Goal: Information Seeking & Learning: Learn about a topic

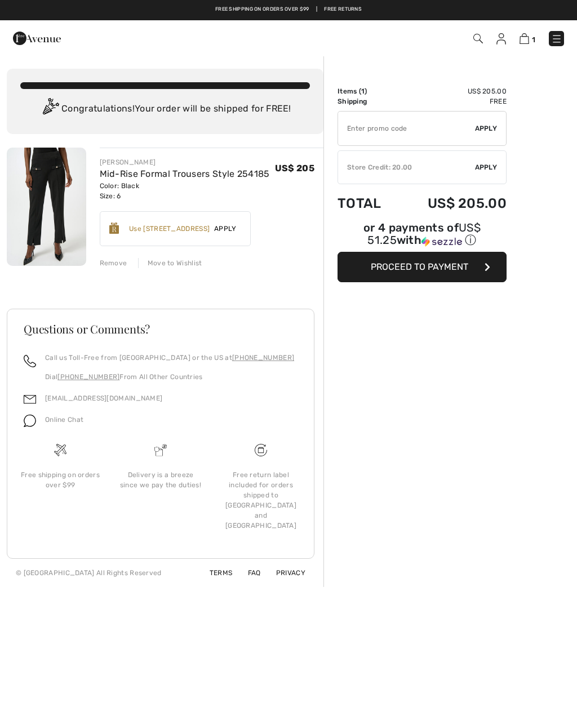
click at [236, 186] on div "Color: Black Size: 6" at bounding box center [185, 191] width 170 height 20
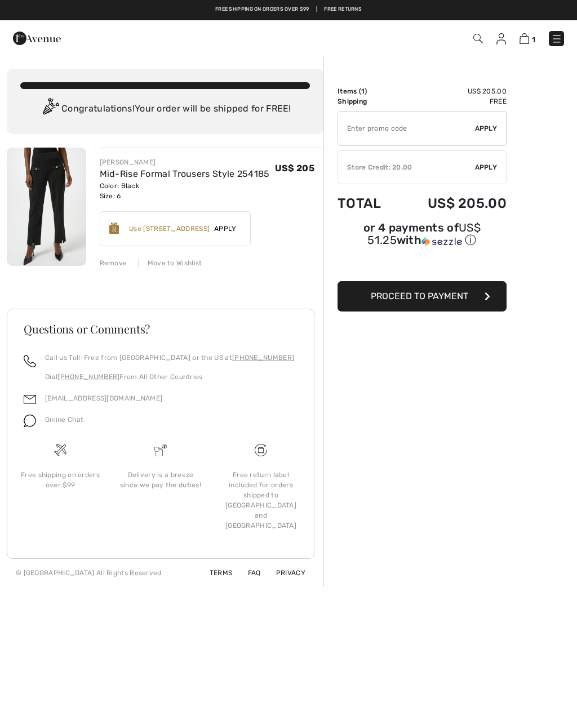
click at [239, 176] on link "Mid-Rise Formal Trousers Style 254185" at bounding box center [185, 173] width 170 height 11
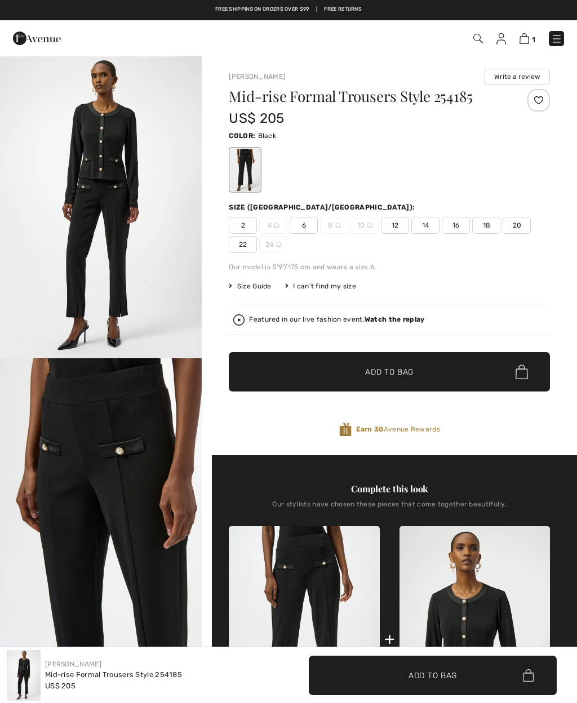
checkbox input "true"
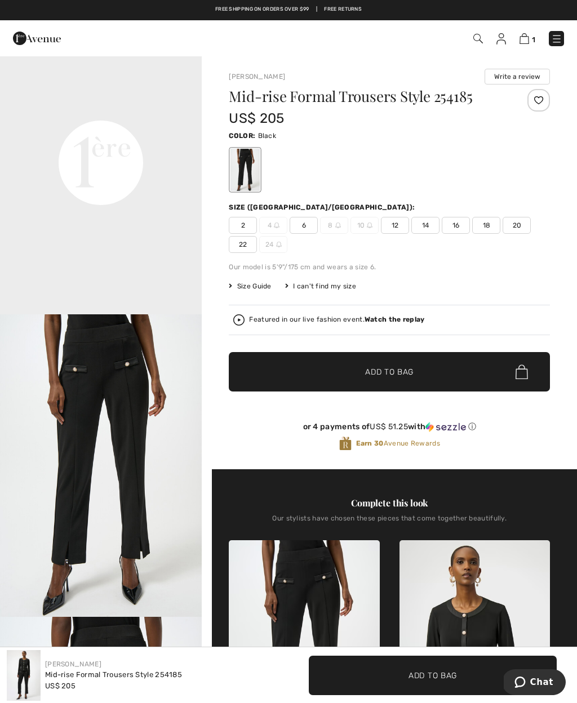
click at [506, 37] on img at bounding box center [501, 38] width 10 height 11
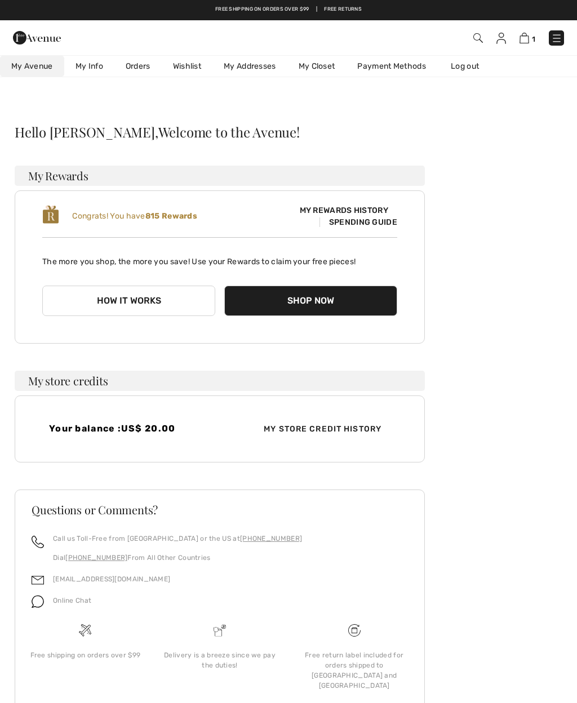
checkbox input "true"
click at [327, 66] on link "My Closet" at bounding box center [316, 66] width 59 height 21
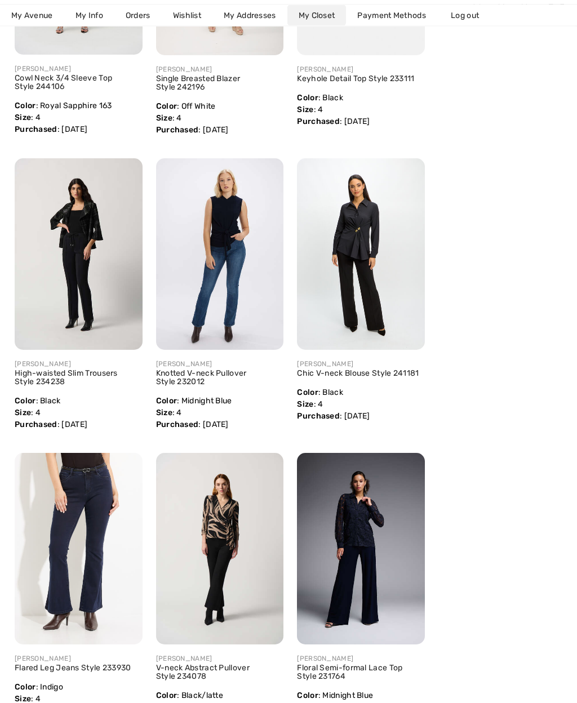
scroll to position [1246, 0]
click at [32, 381] on link "High-waisted Slim Trousers Style 234238" at bounding box center [66, 377] width 103 height 18
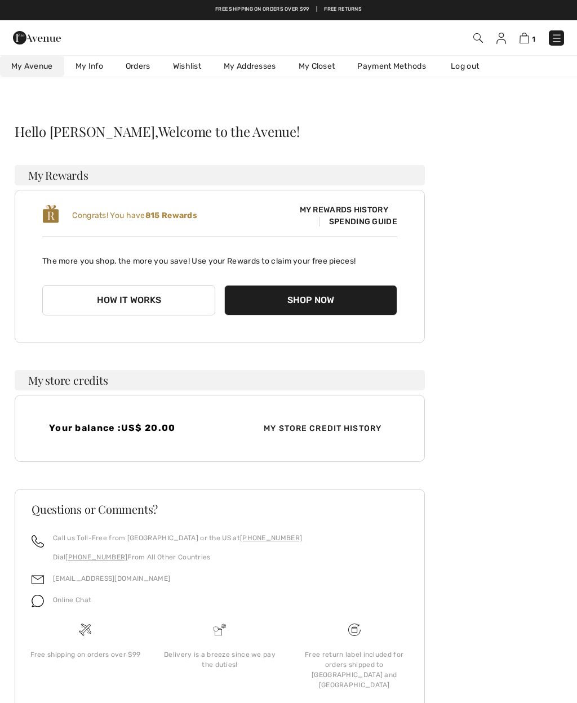
click at [326, 68] on link "My Closet" at bounding box center [316, 66] width 59 height 21
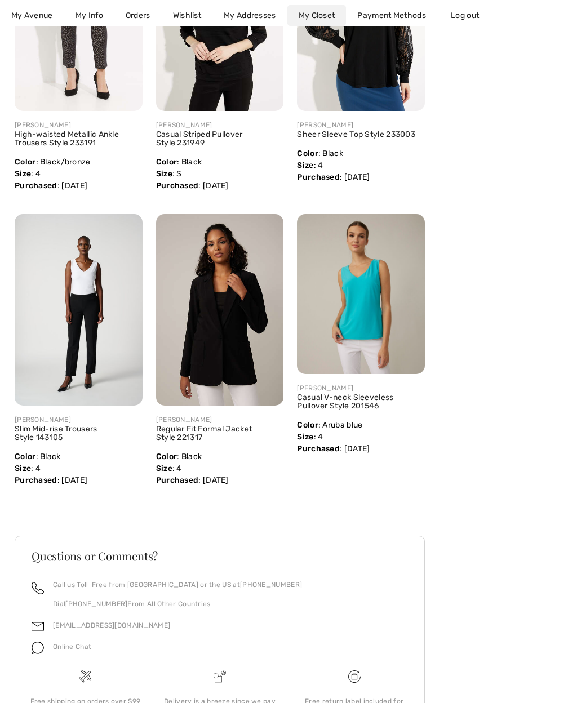
scroll to position [2680, 0]
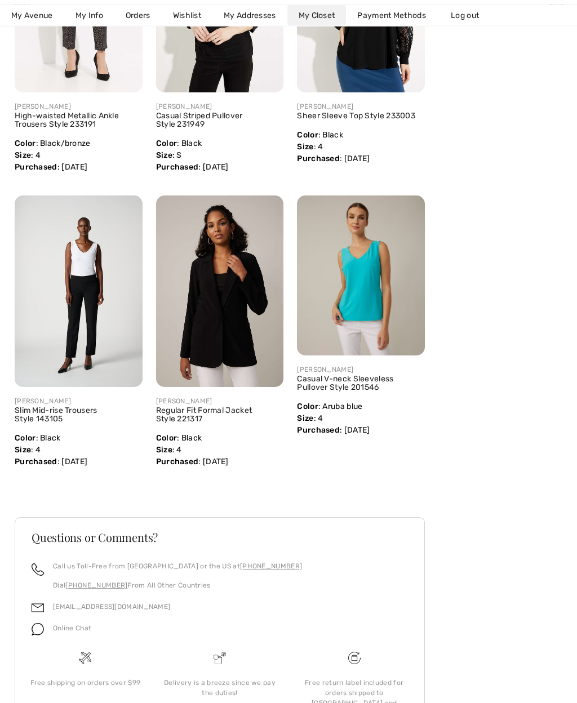
click at [31, 413] on link "Slim Mid-rise Trousers Style 143105" at bounding box center [56, 415] width 83 height 18
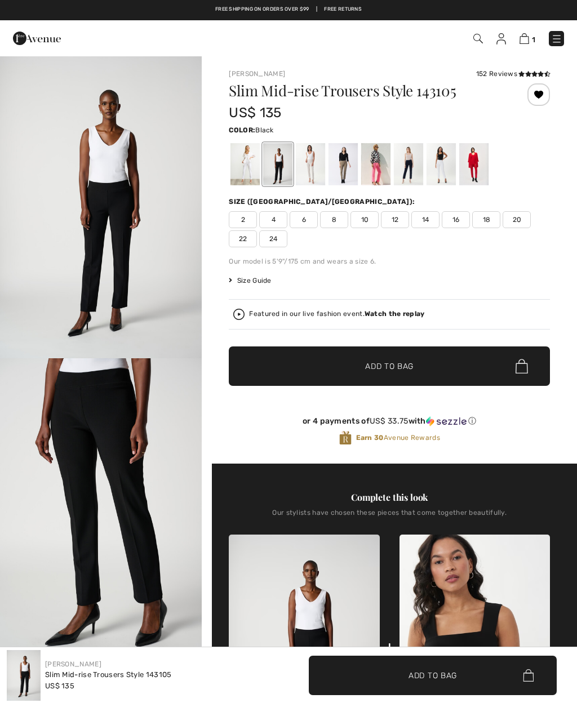
checkbox input "true"
click at [504, 34] on img at bounding box center [501, 38] width 10 height 11
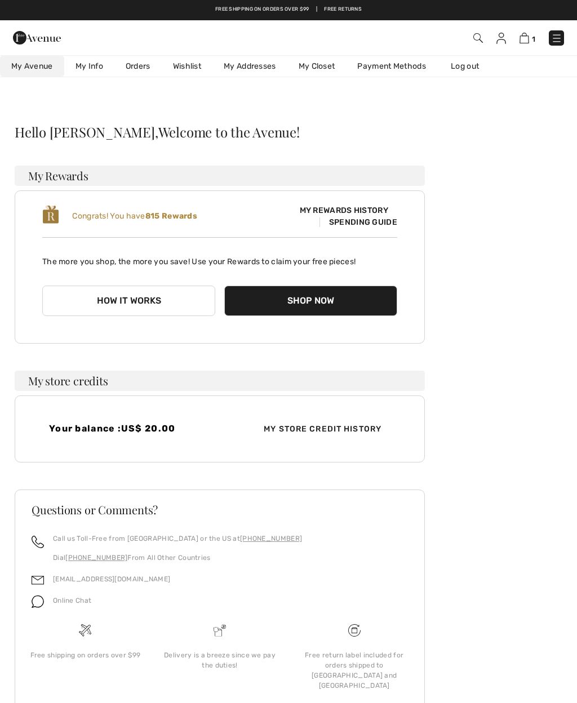
click at [115, 302] on button "How it works" at bounding box center [128, 300] width 173 height 30
